Goal: Check status

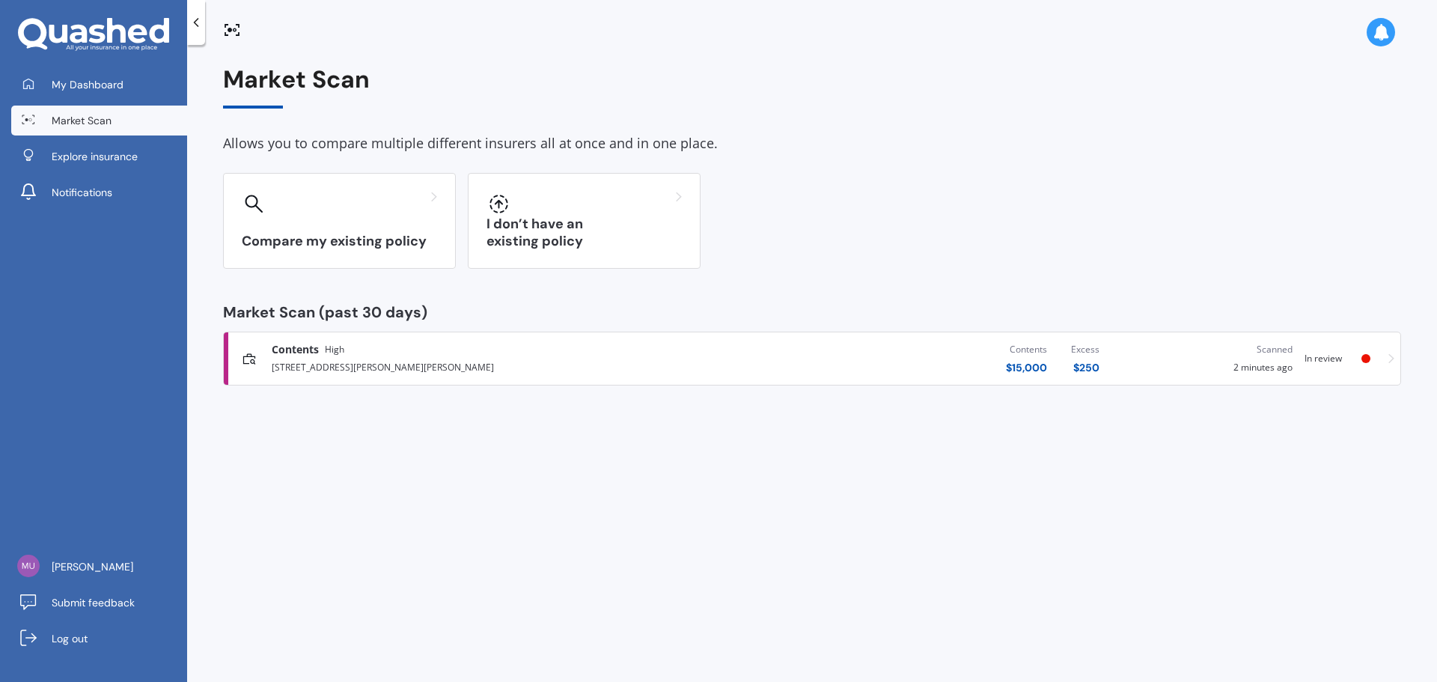
click at [1366, 370] on div "Contents High 4/1 Akehurst Avenue, New Lynn, Auckland 0600 Contents $ 15,000 Ex…" at bounding box center [812, 358] width 1165 height 45
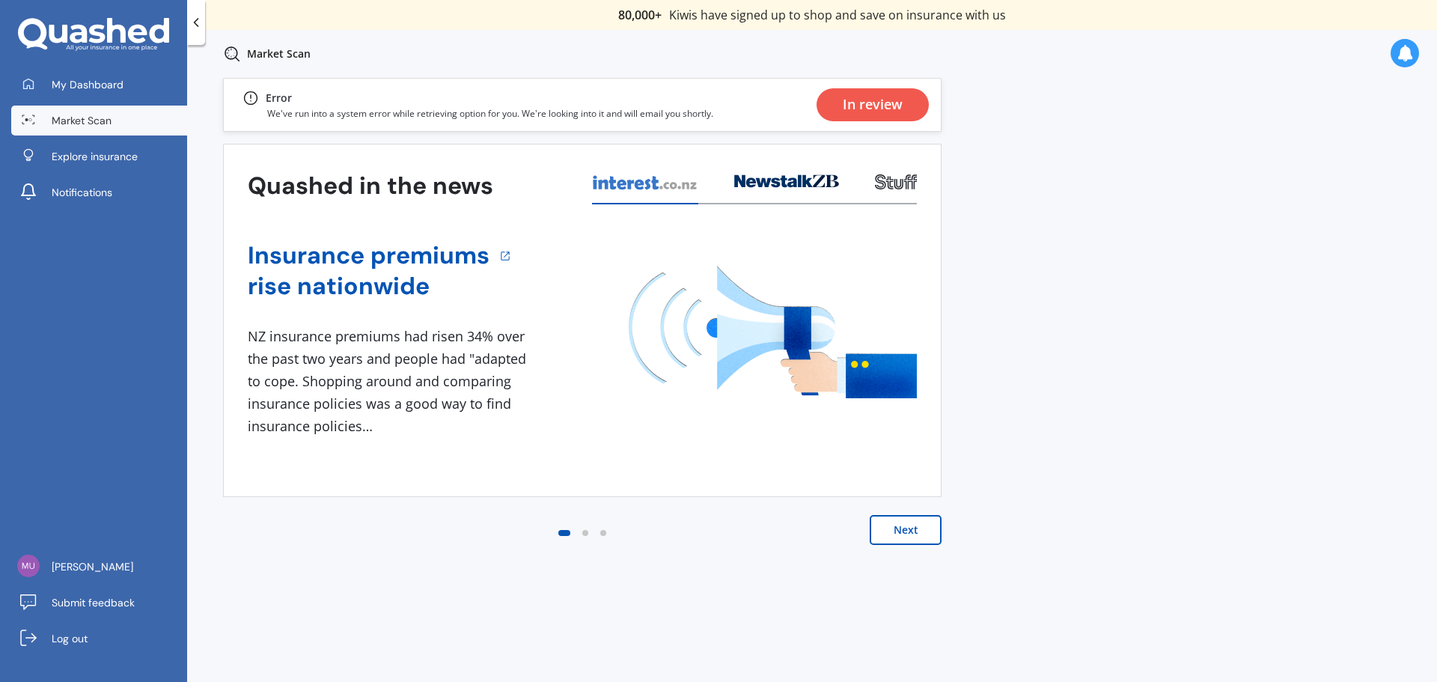
click at [878, 109] on div "In review" at bounding box center [873, 104] width 60 height 33
